Goal: Information Seeking & Learning: Learn about a topic

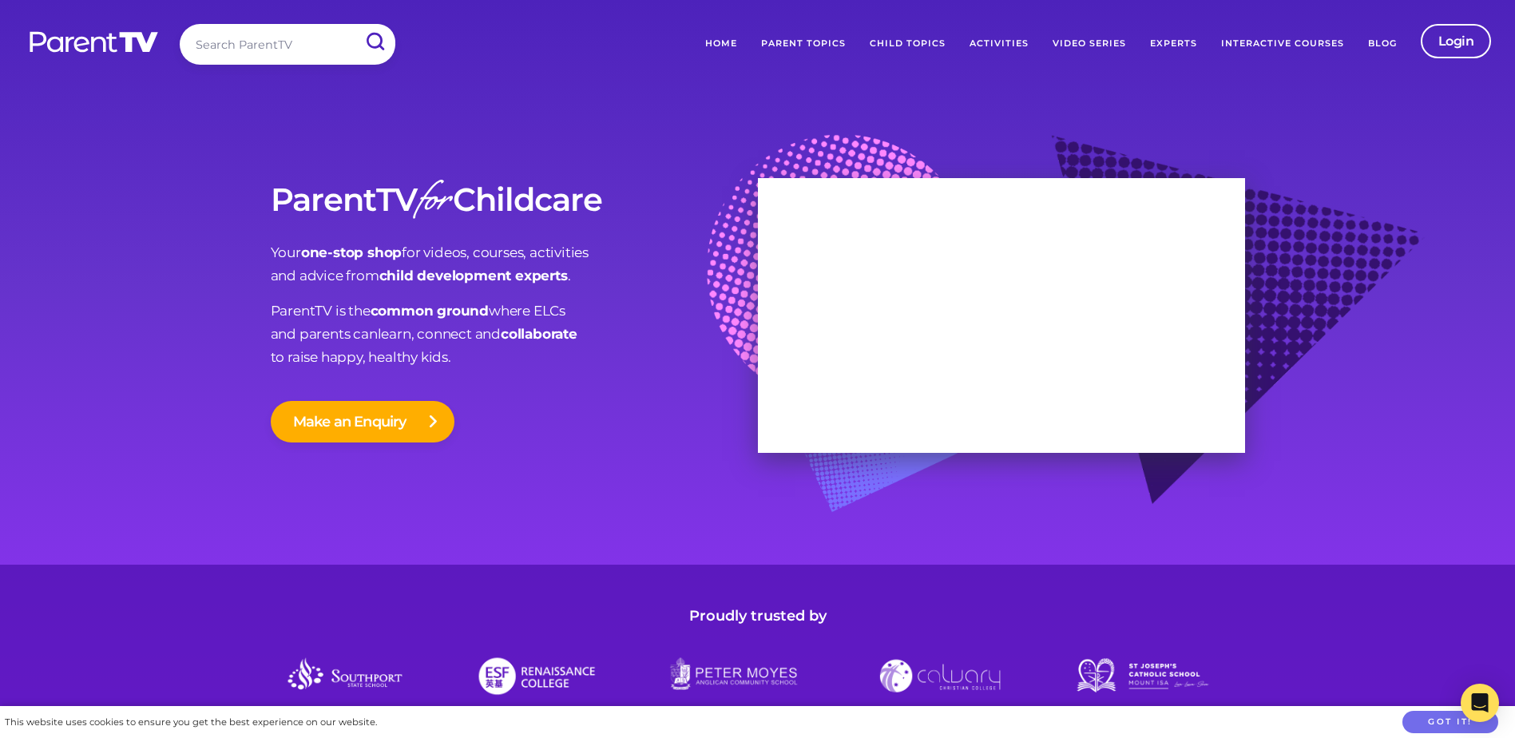
click at [899, 46] on link "Child Topics" at bounding box center [908, 44] width 100 height 40
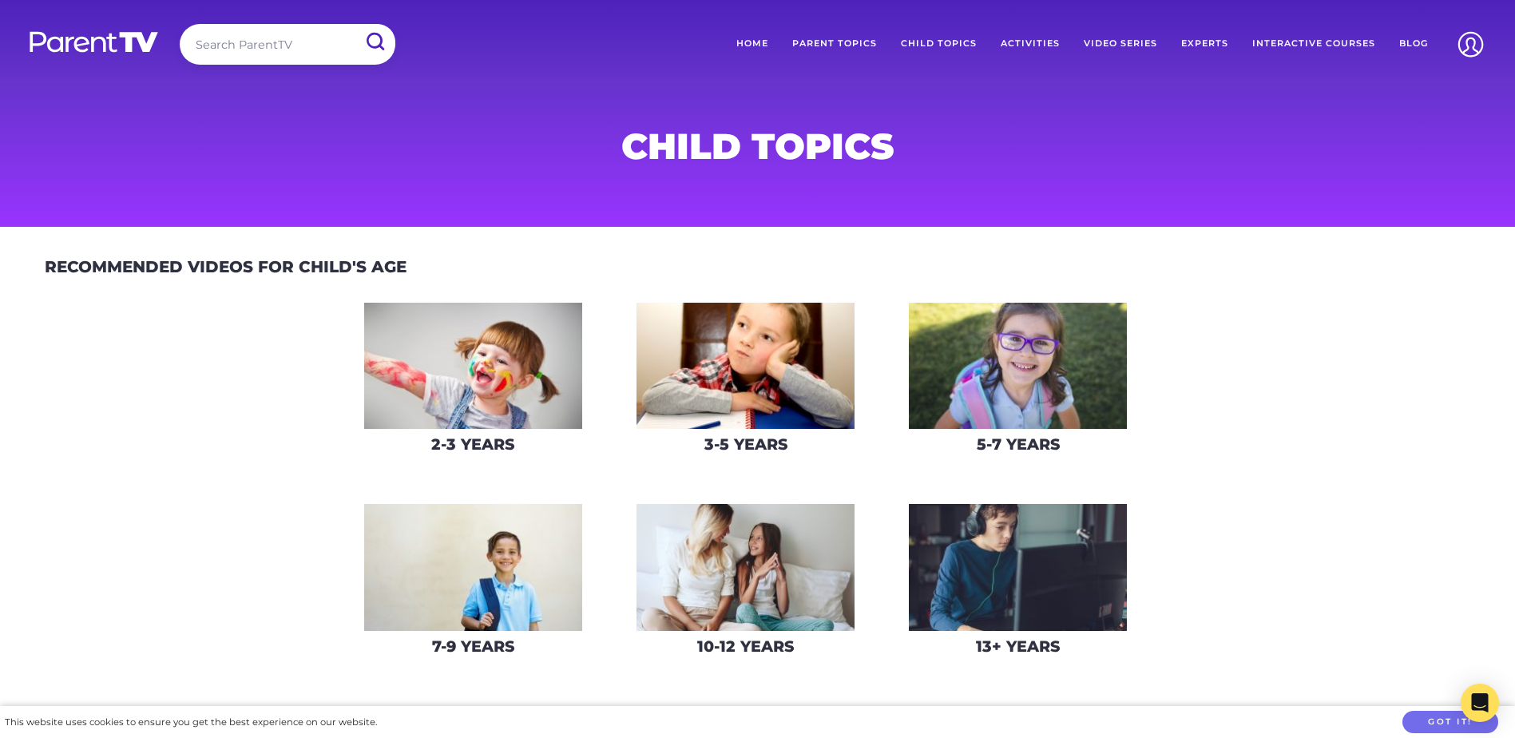
click at [478, 361] on img at bounding box center [473, 366] width 218 height 127
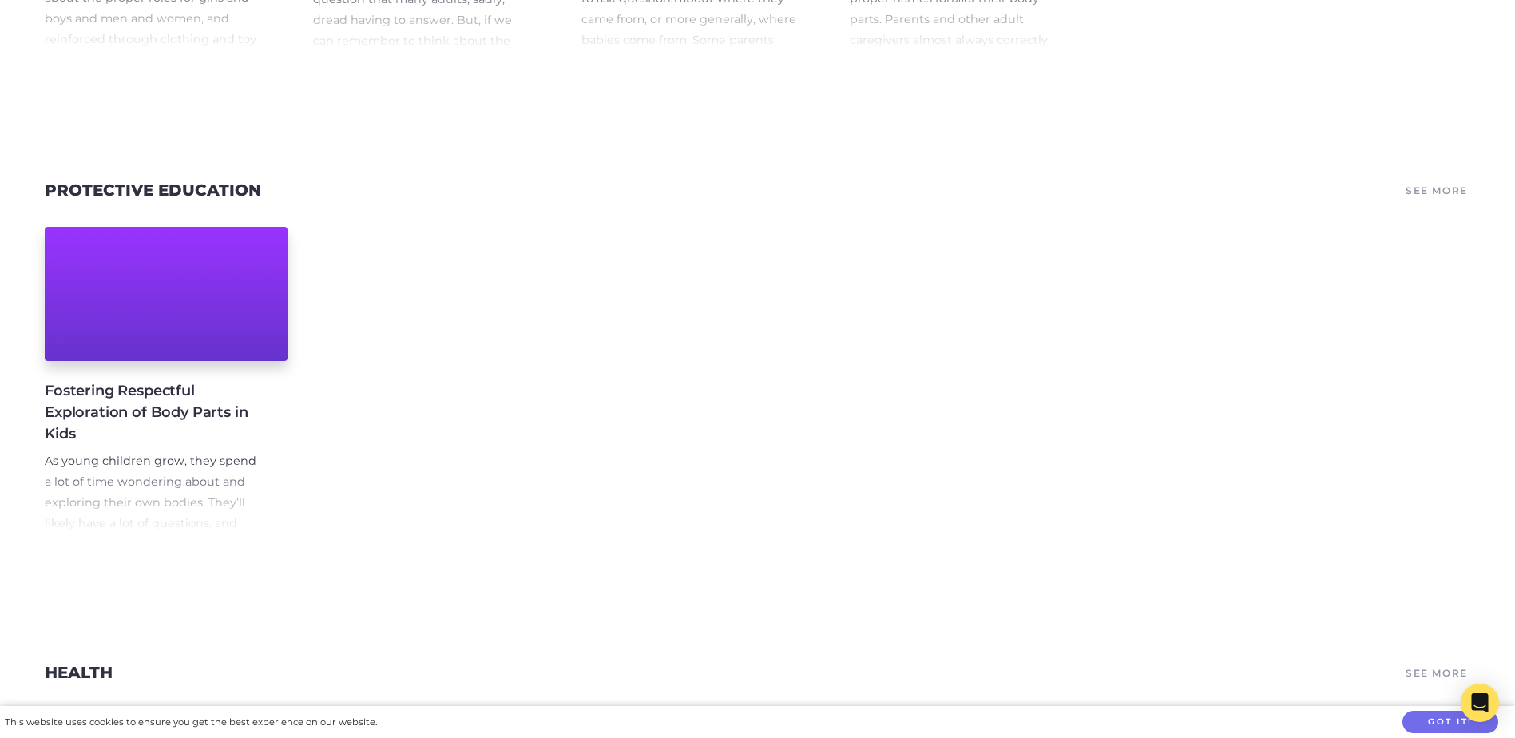
scroll to position [2077, 0]
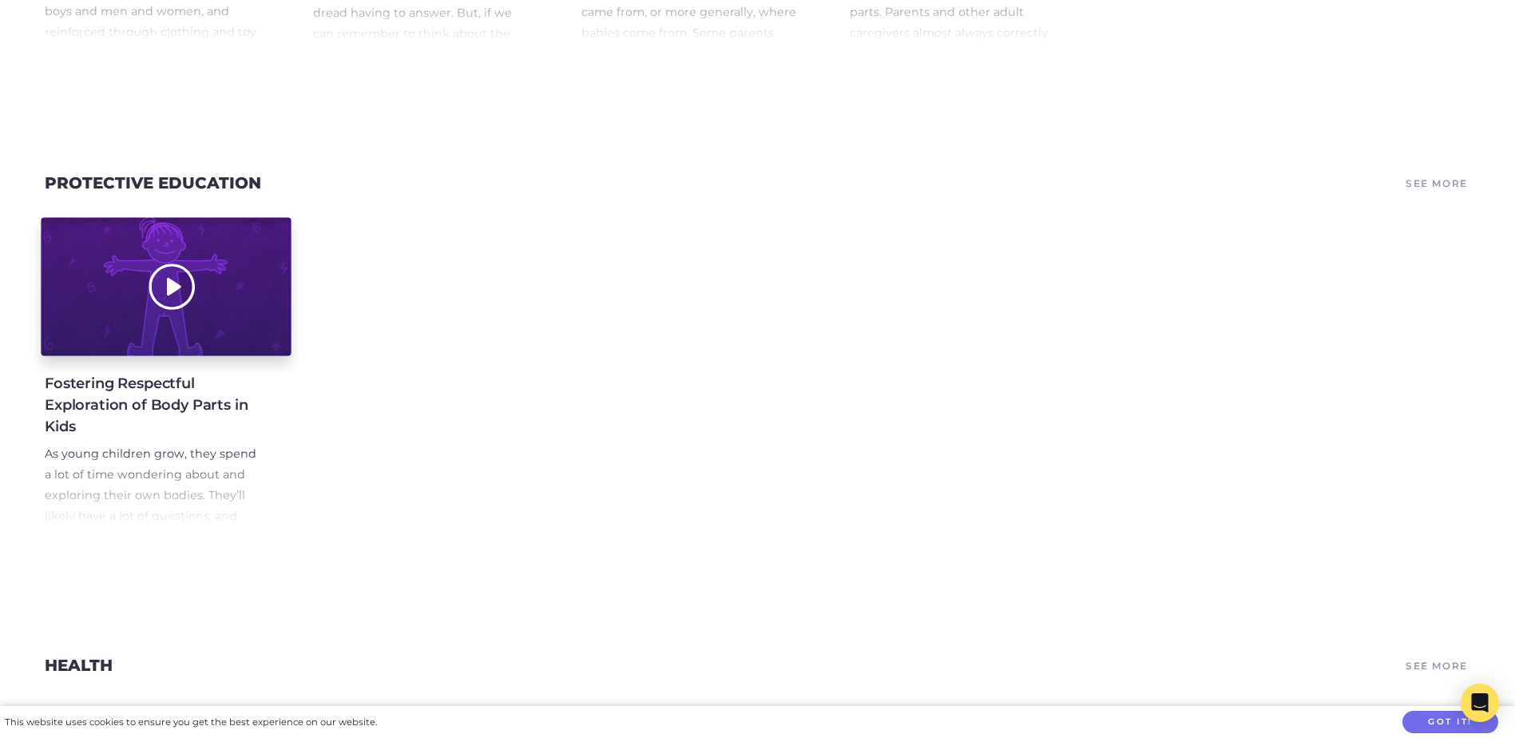
click at [192, 315] on div at bounding box center [166, 287] width 250 height 138
